Goal: Task Accomplishment & Management: Manage account settings

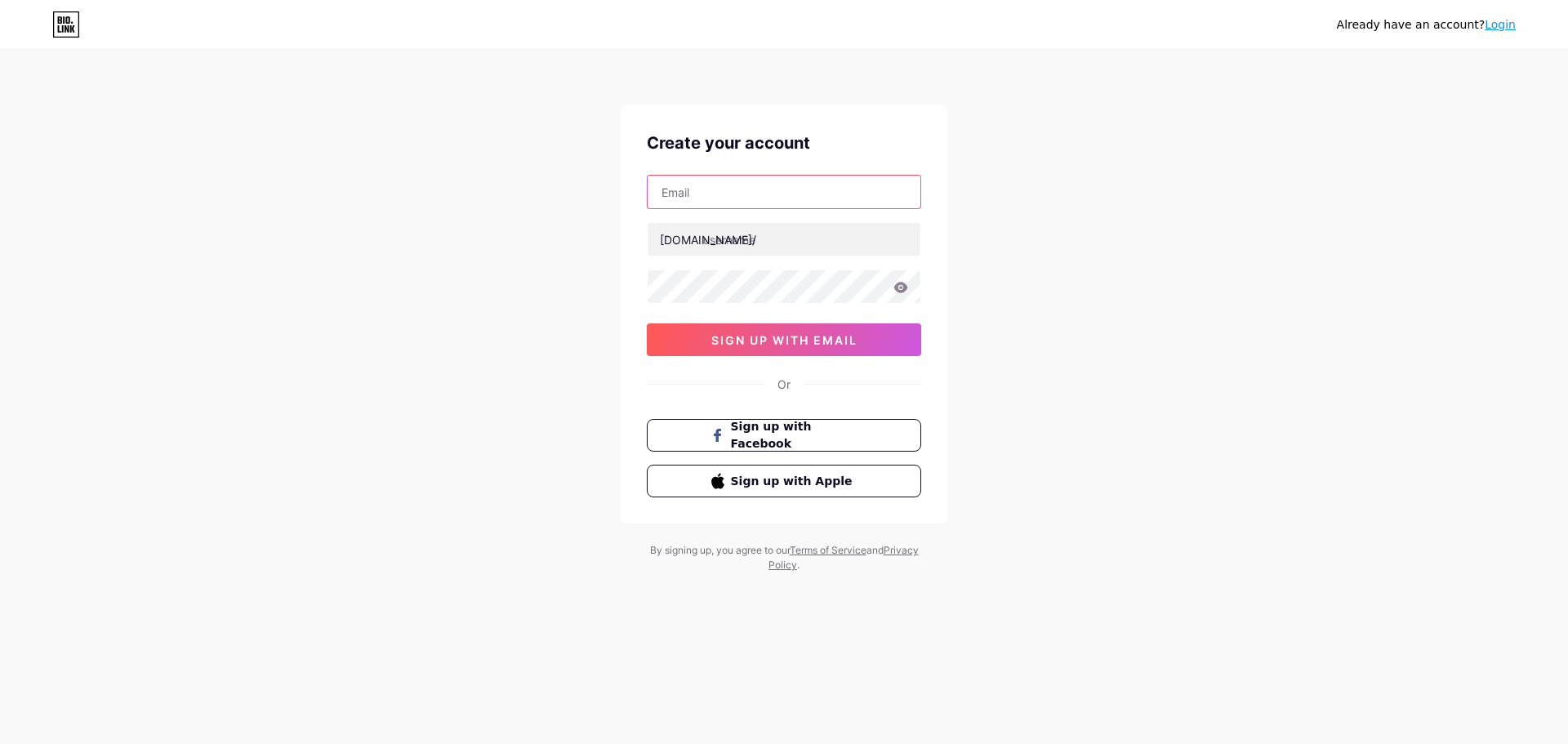
click at [707, 189] on input "text" at bounding box center [784, 192] width 273 height 33
type input "[EMAIL_ADDRESS][DOMAIN_NAME]"
click at [746, 240] on input "text" at bounding box center [784, 240] width 273 height 33
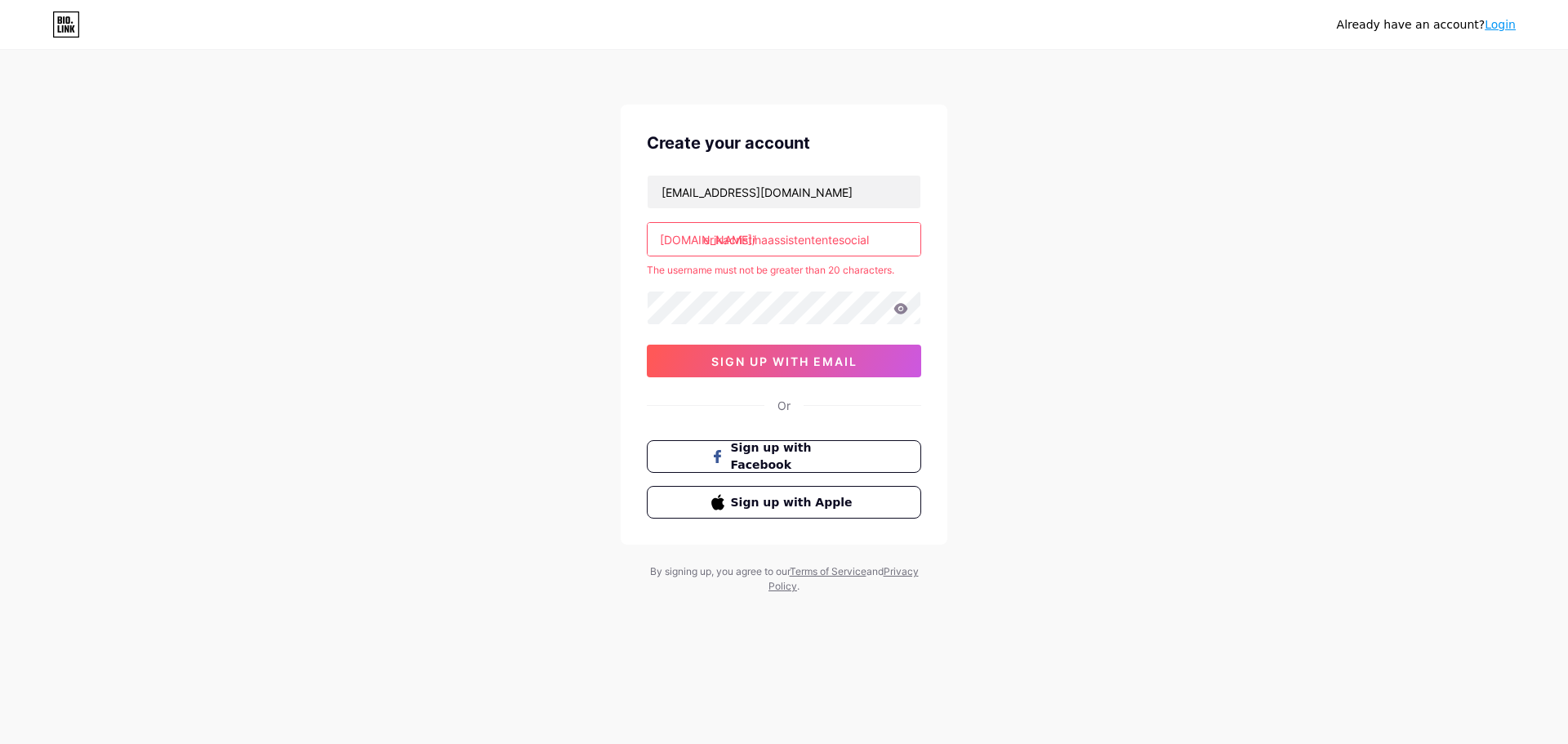
type input "erikacristinaassistententesocial"
click at [947, 260] on div "Already have an account? Login Create your account [EMAIL_ADDRESS][DOMAIN_NAME]…" at bounding box center [784, 323] width 1568 height 646
click at [886, 245] on input "erikacristinaassistententesocial" at bounding box center [784, 240] width 273 height 33
drag, startPoint x: 884, startPoint y: 244, endPoint x: 737, endPoint y: 242, distance: 147.0
click at [737, 242] on input "erikacristinaassistententesocial" at bounding box center [784, 240] width 273 height 33
